Goal: Contribute content: Contribute content

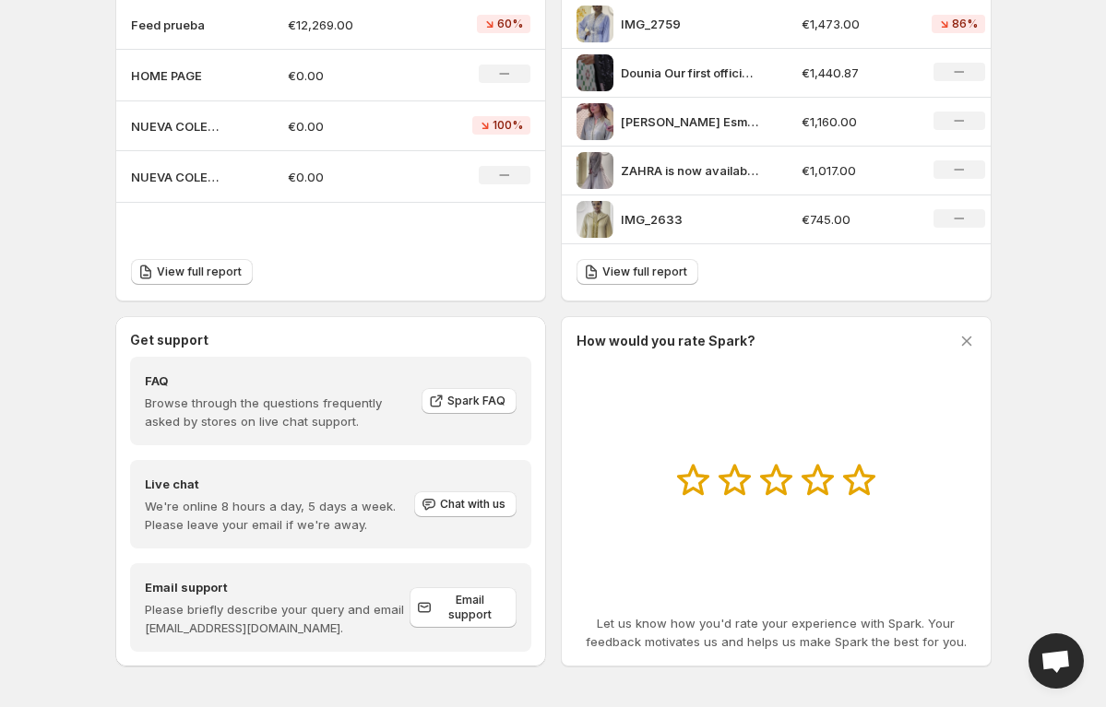
scroll to position [703, 0]
click at [322, 271] on div "View full report" at bounding box center [330, 271] width 429 height 56
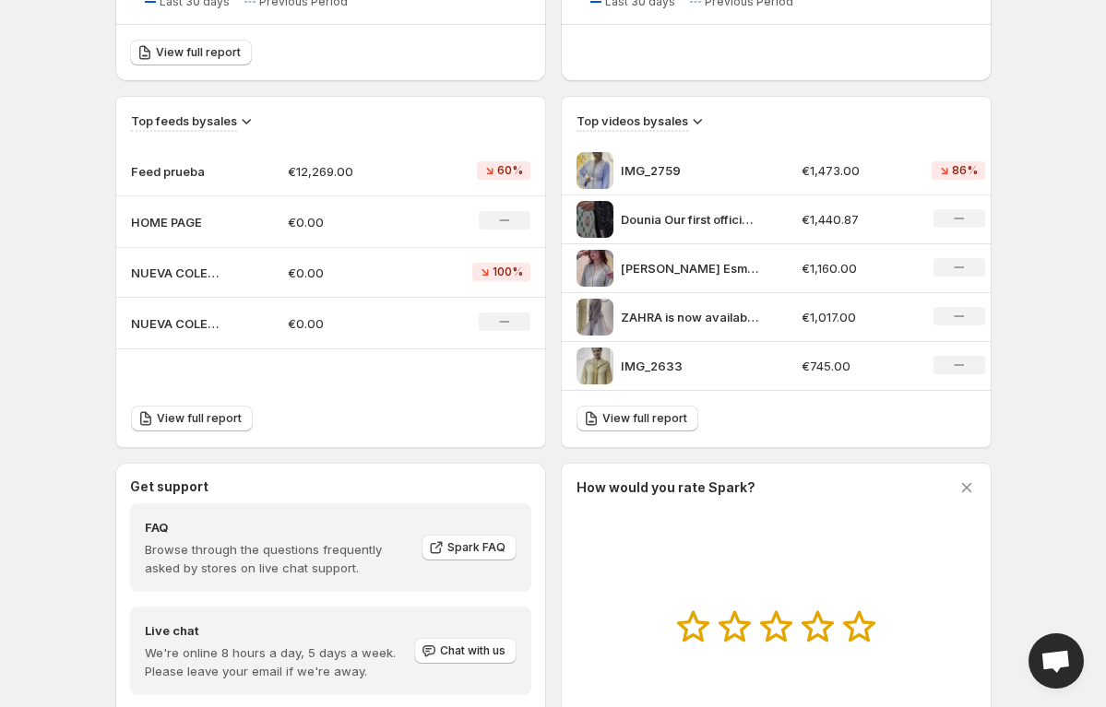
scroll to position [553, 0]
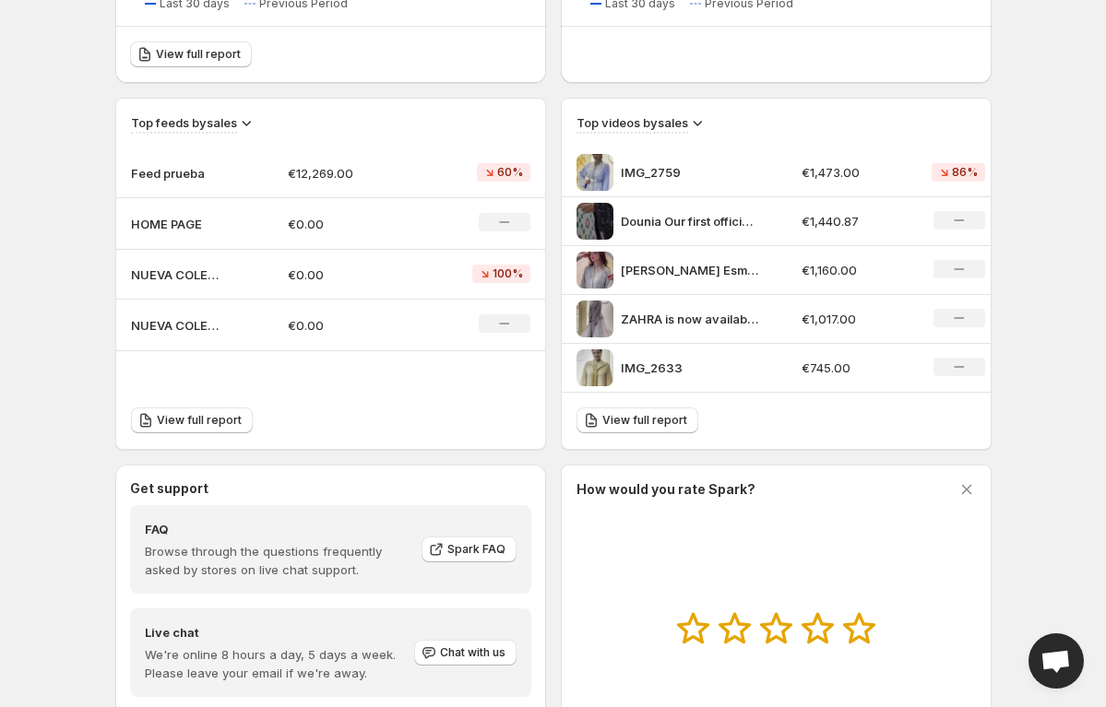
click at [171, 168] on p "Feed prueba" at bounding box center [177, 173] width 92 height 18
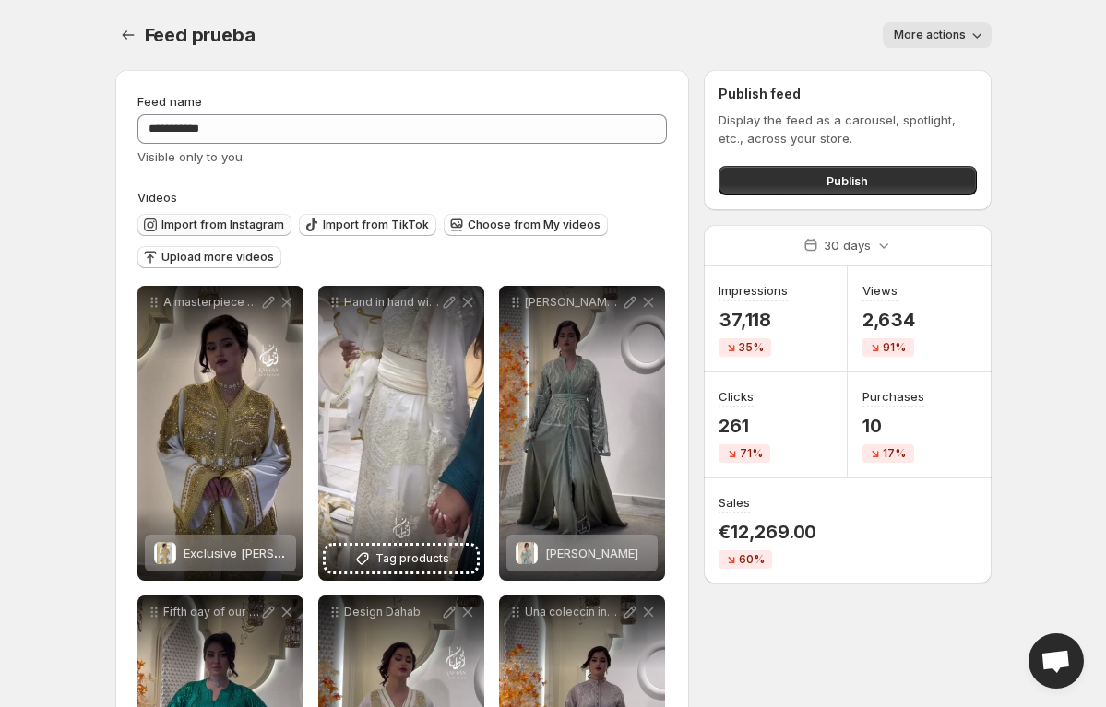
click at [231, 229] on span "Import from Instagram" at bounding box center [222, 225] width 123 height 15
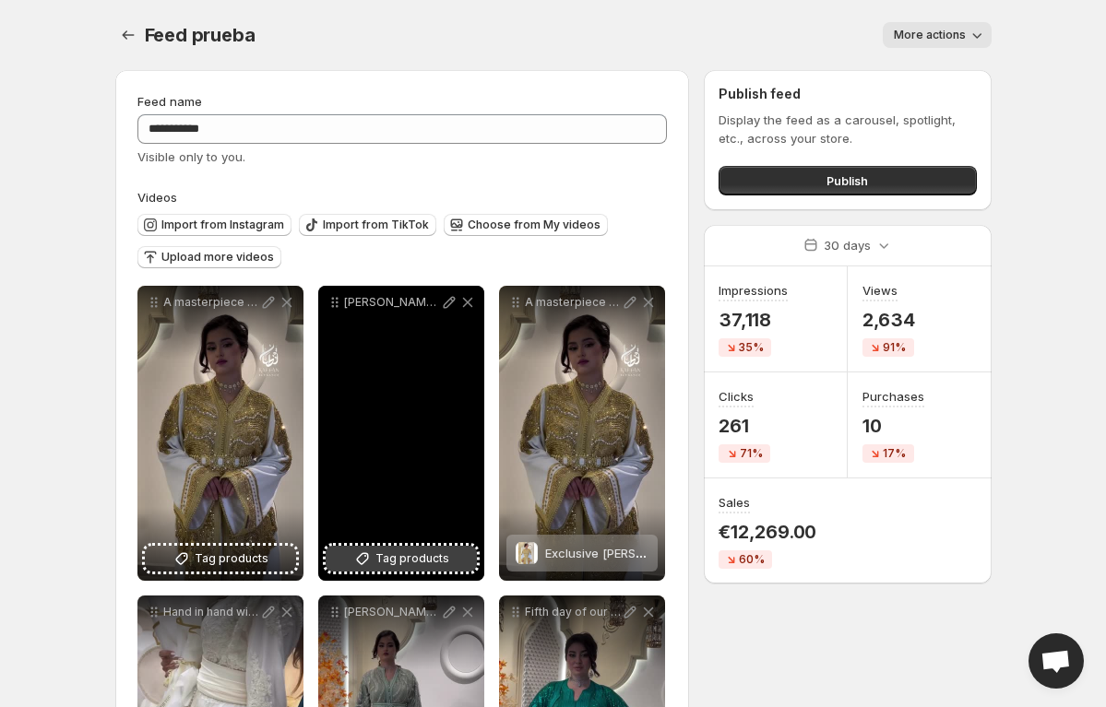
click at [357, 555] on icon at bounding box center [362, 559] width 18 height 18
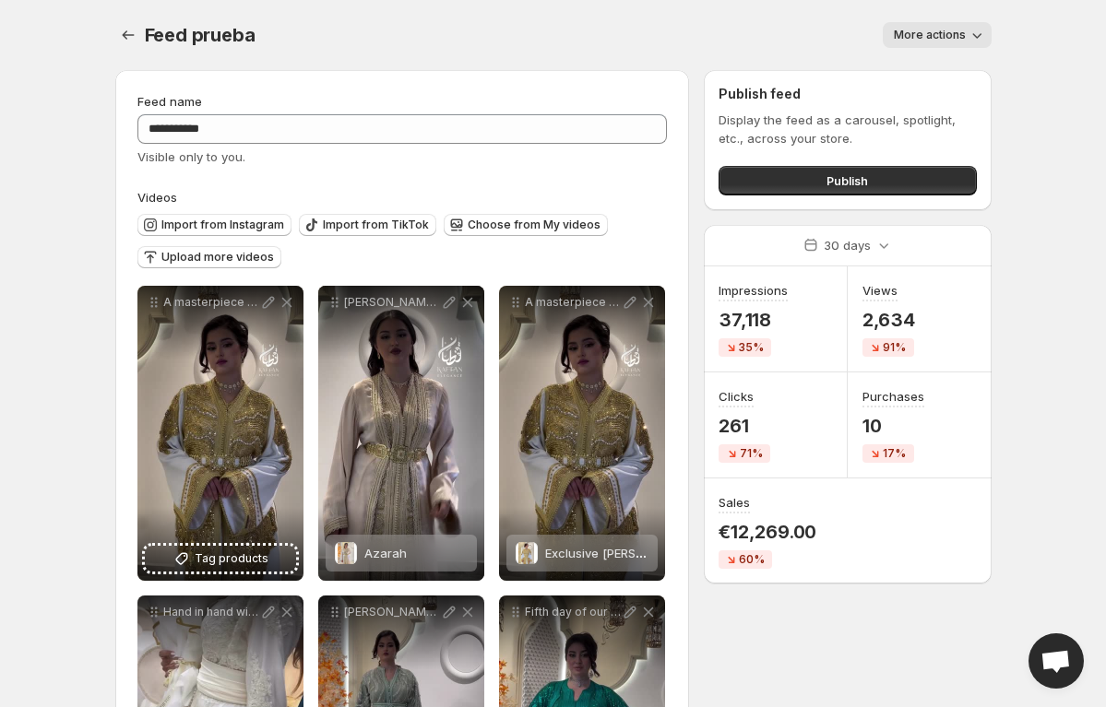
scroll to position [16, 0]
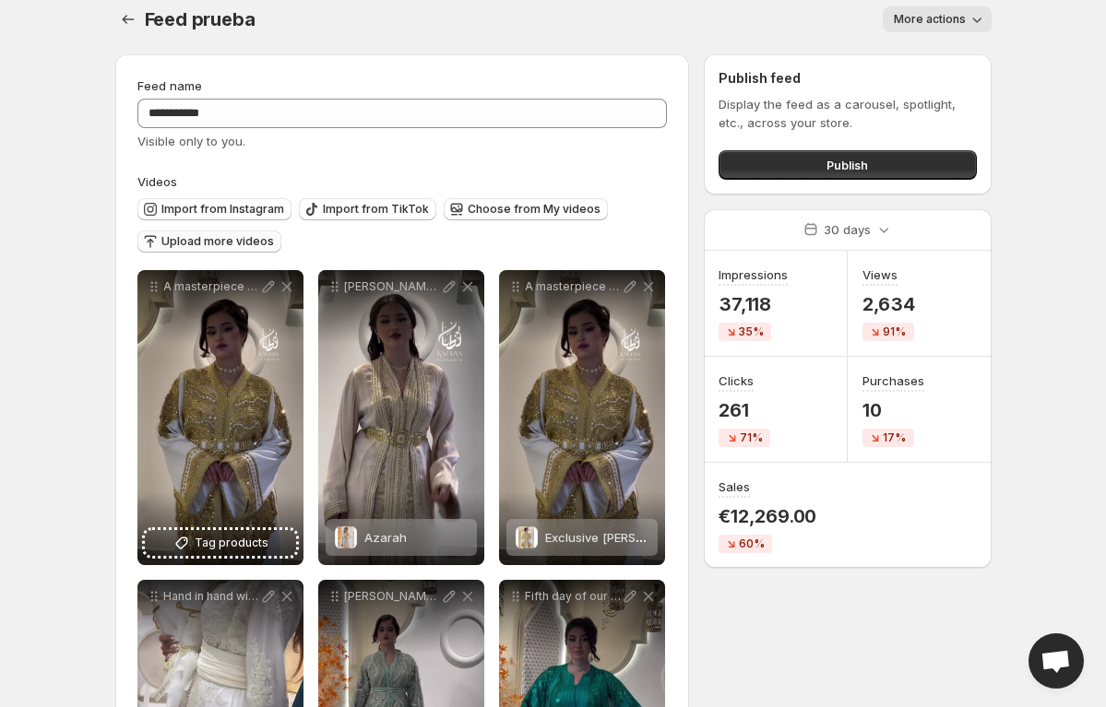
click at [234, 231] on button "Upload more videos" at bounding box center [209, 242] width 144 height 22
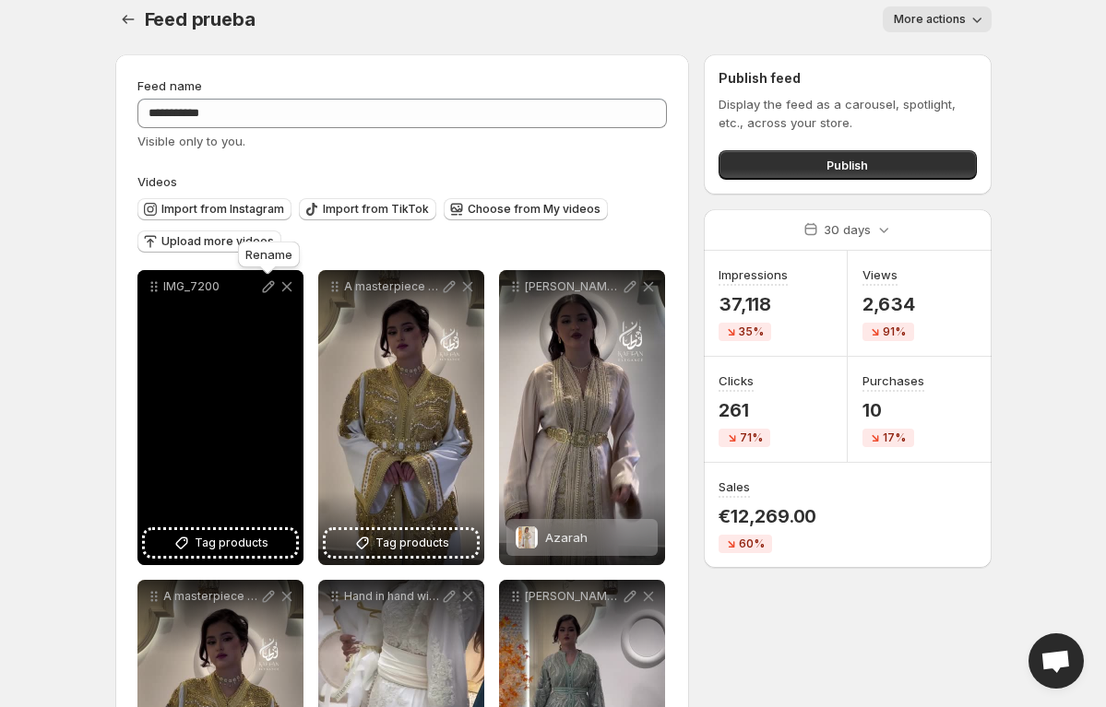
click at [263, 288] on icon at bounding box center [268, 287] width 18 height 18
click at [291, 288] on icon at bounding box center [287, 287] width 18 height 18
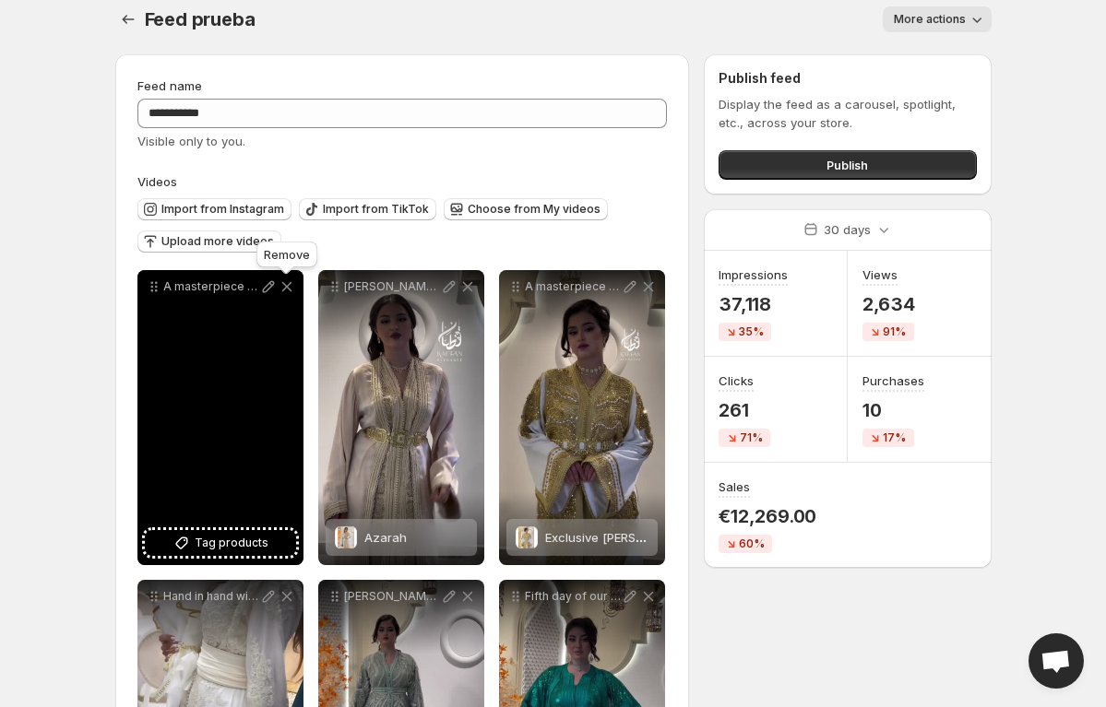
click at [289, 285] on icon at bounding box center [286, 287] width 10 height 10
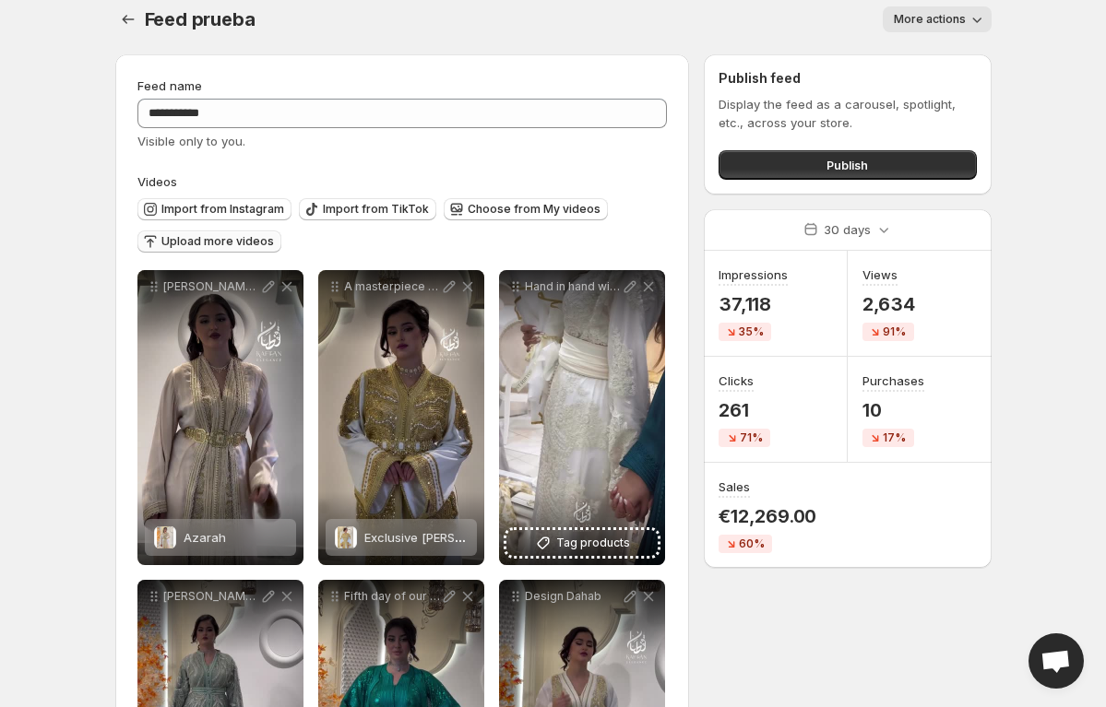
click at [239, 248] on span "Upload more videos" at bounding box center [217, 241] width 113 height 15
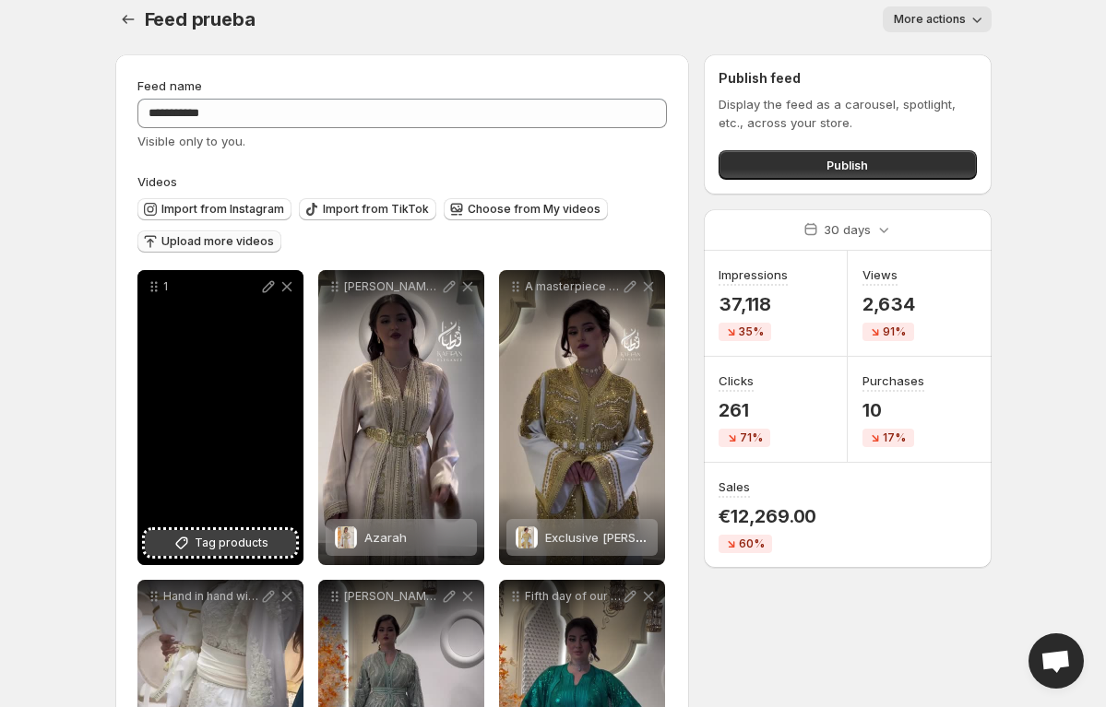
click at [195, 550] on button "Tag products" at bounding box center [220, 543] width 151 height 26
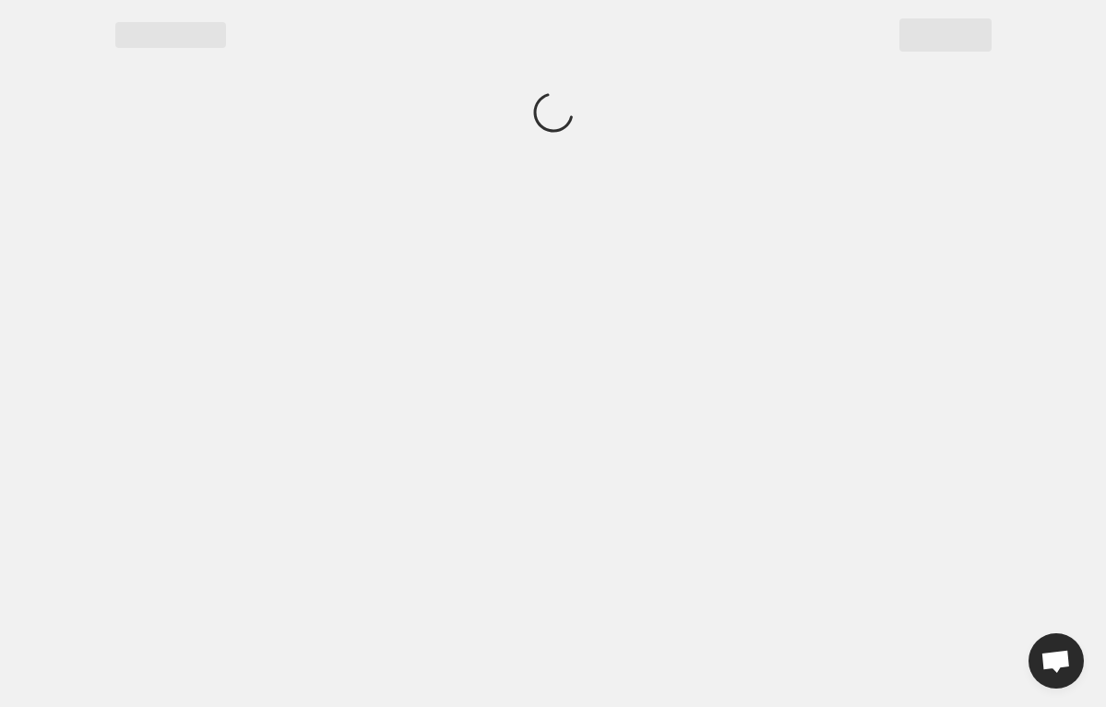
scroll to position [0, 0]
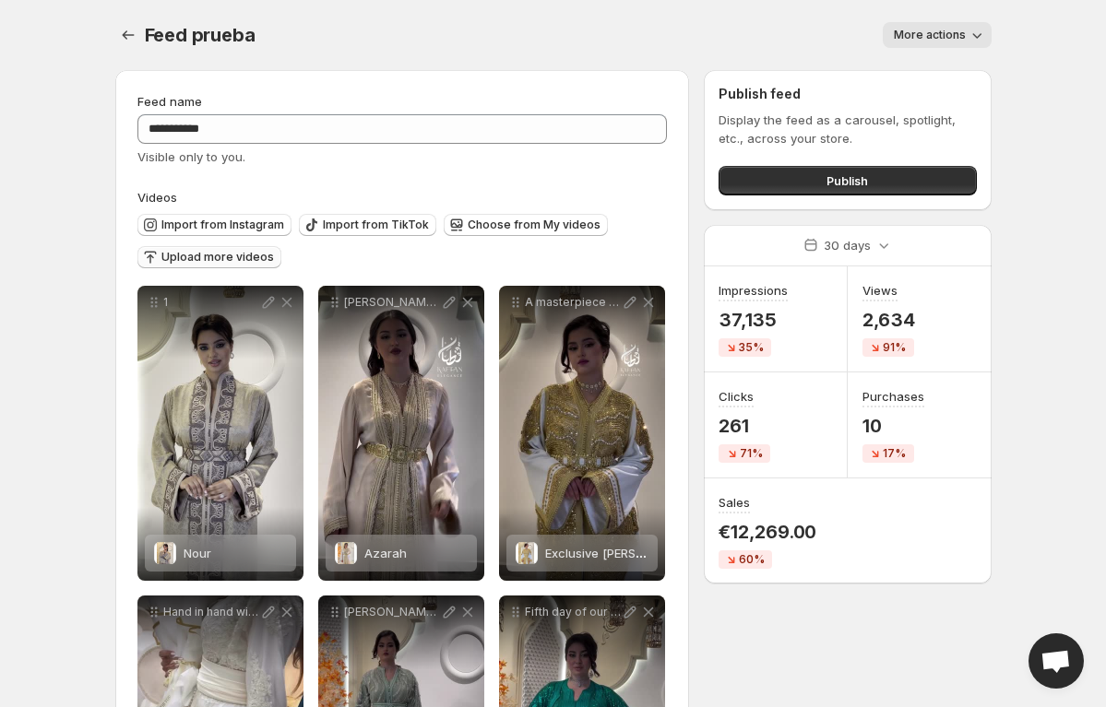
click at [249, 253] on span "Upload more videos" at bounding box center [217, 257] width 113 height 15
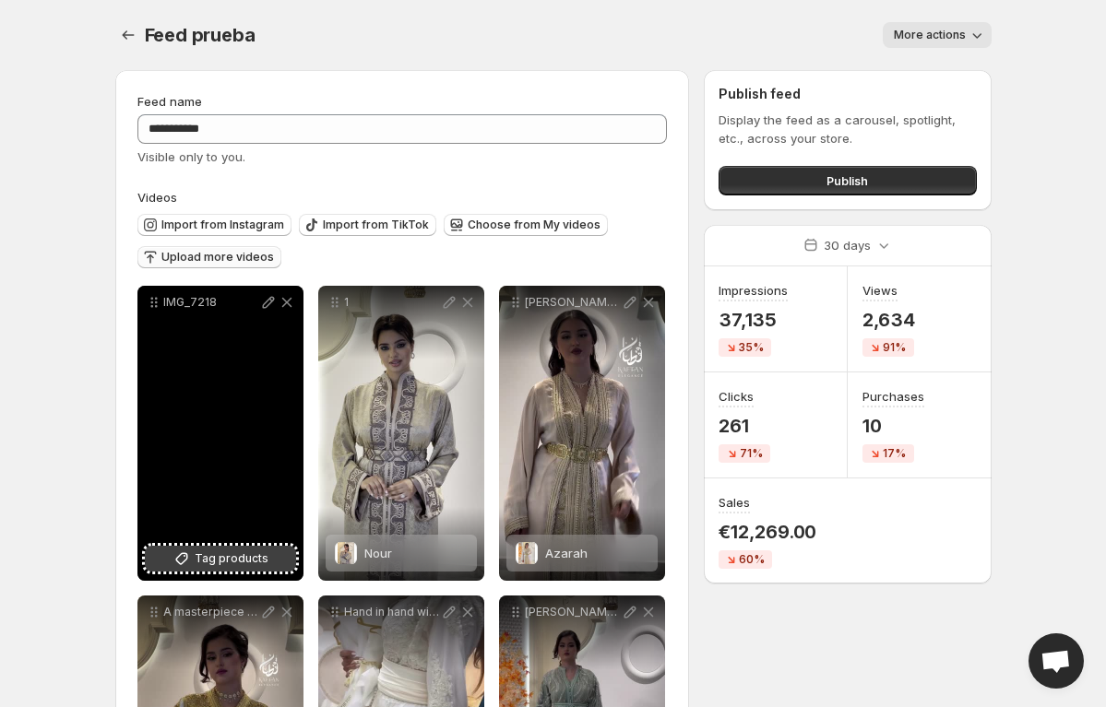
click at [233, 563] on span "Tag products" at bounding box center [232, 559] width 74 height 18
